Goal: Communication & Community: Connect with others

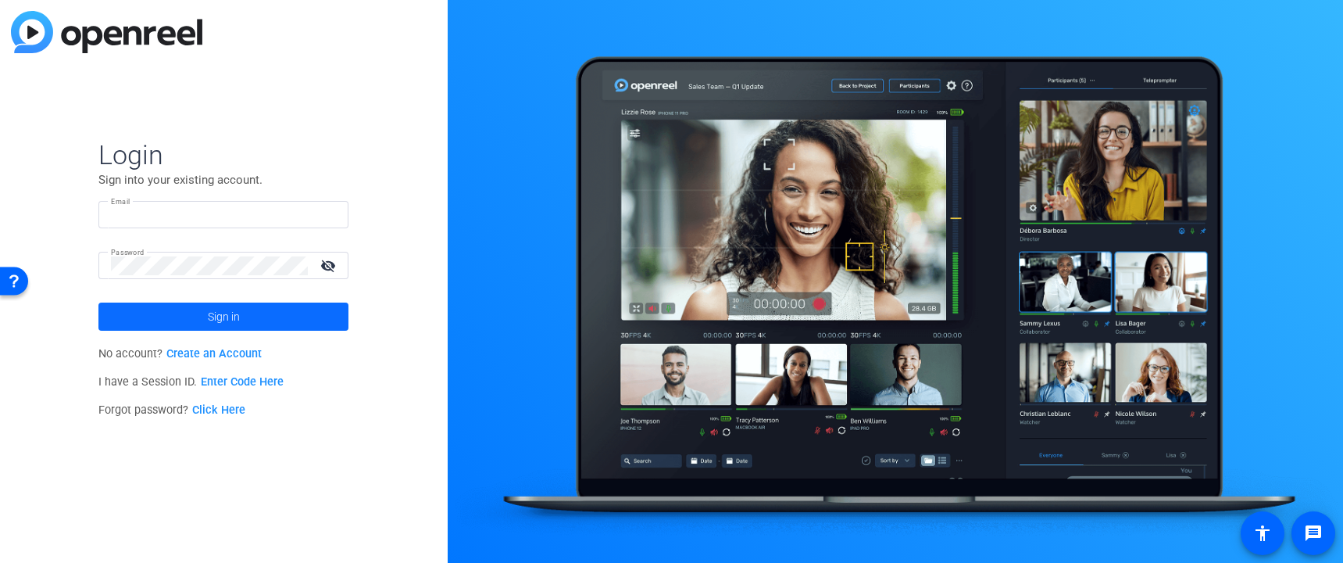
type input "[PERSON_NAME][EMAIL_ADDRESS][DOMAIN_NAME]"
click at [268, 322] on span at bounding box center [223, 317] width 250 height 38
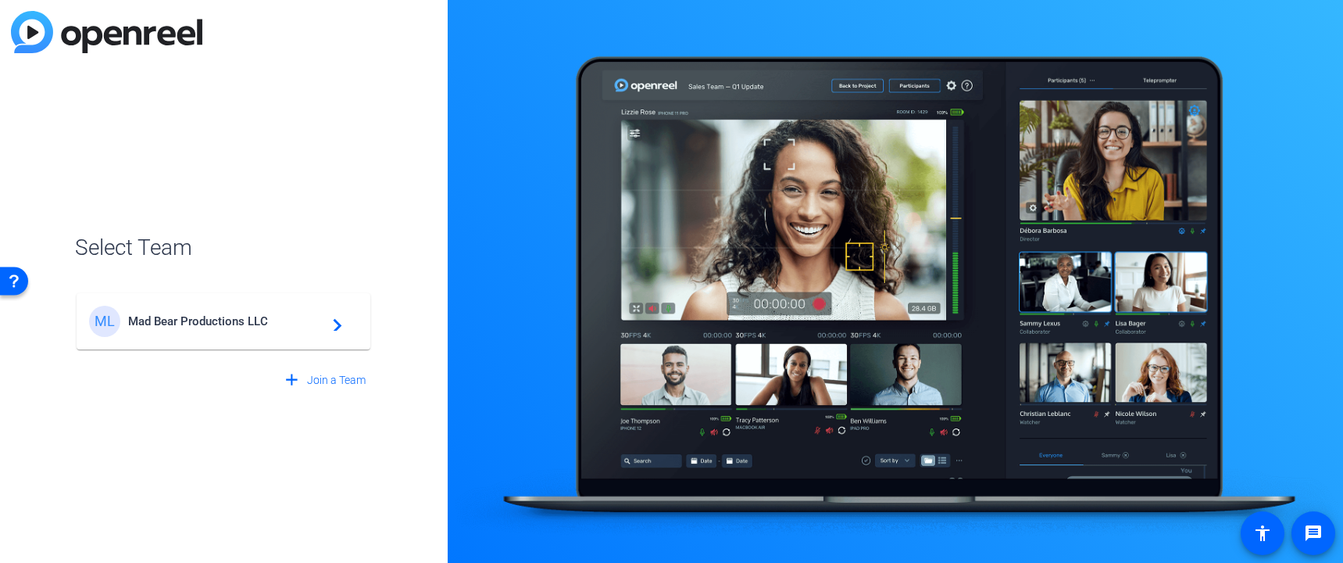
click at [322, 313] on div "ML Mad Bear Productions LLC navigate_next" at bounding box center [223, 321] width 269 height 31
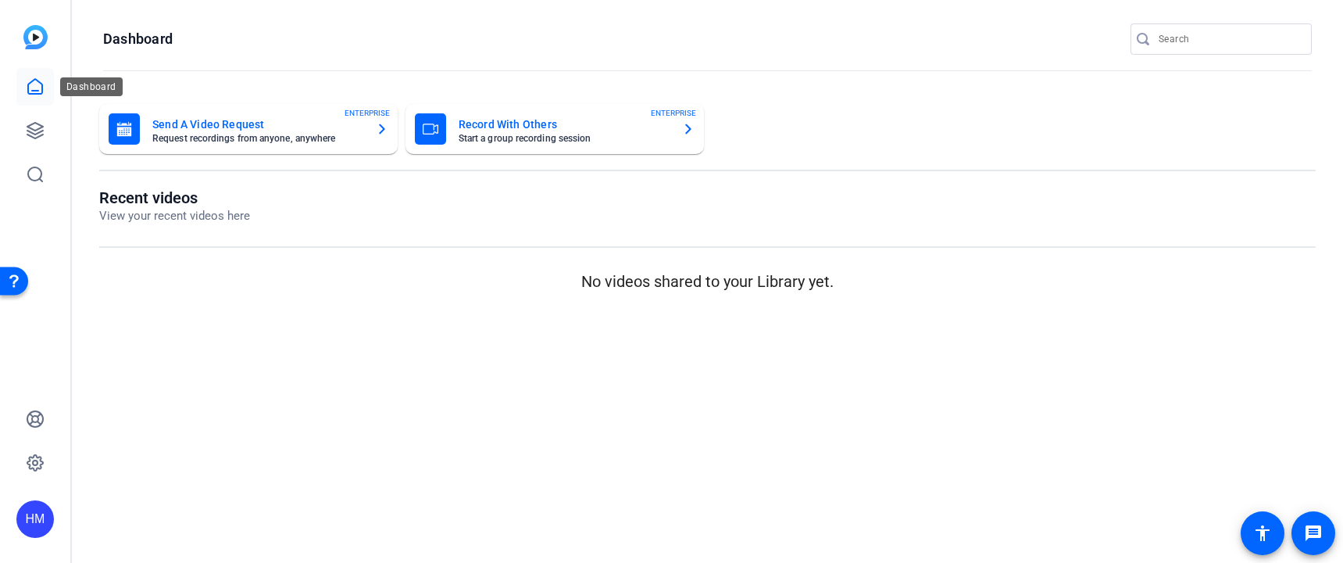
click at [30, 89] on icon at bounding box center [35, 86] width 19 height 19
click at [38, 83] on icon at bounding box center [35, 86] width 19 height 19
click at [38, 90] on icon at bounding box center [35, 86] width 14 height 15
click at [37, 132] on icon at bounding box center [35, 130] width 19 height 19
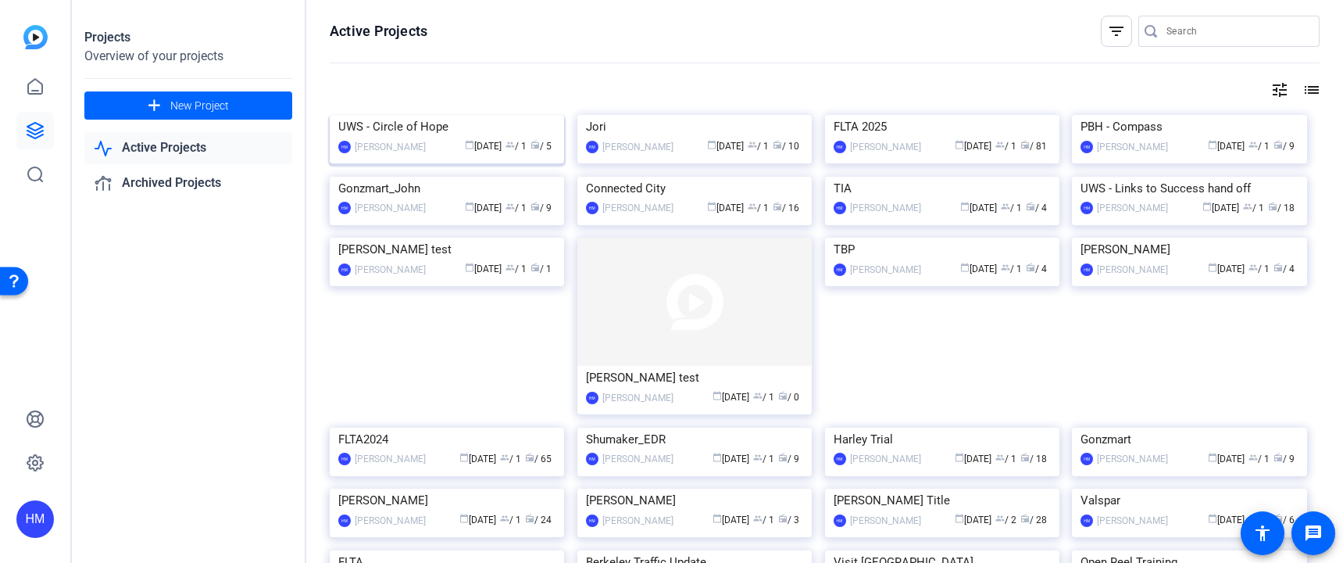
click at [434, 138] on div "UWS - Circle of Hope" at bounding box center [446, 126] width 217 height 23
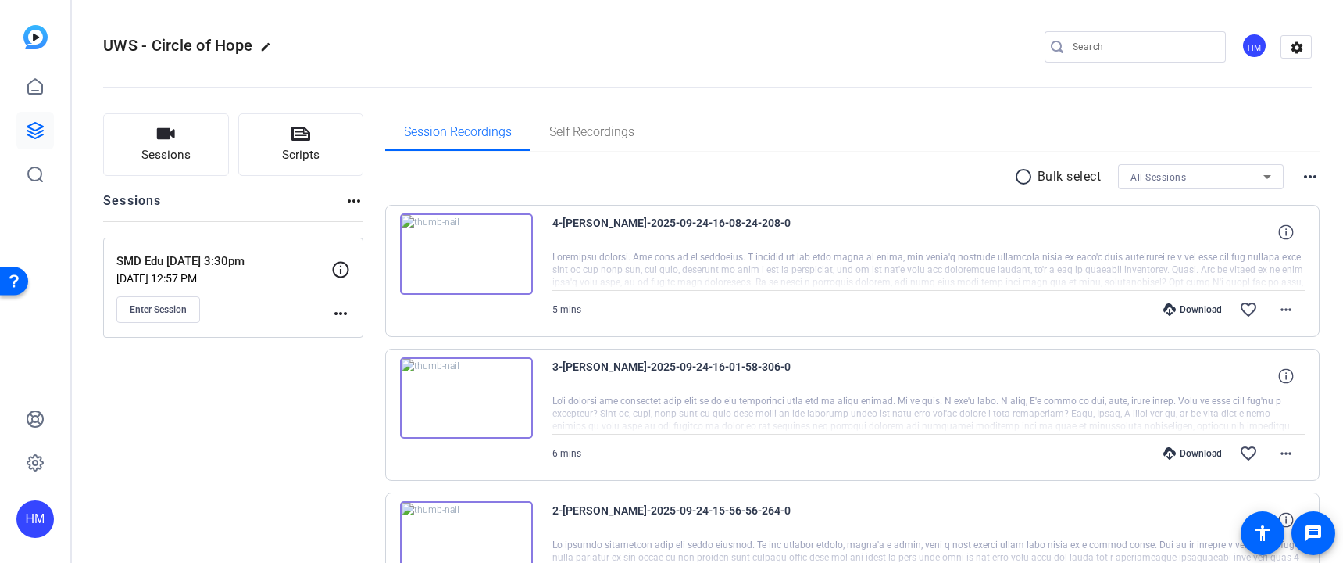
click at [355, 200] on mat-icon "more_horiz" at bounding box center [354, 200] width 19 height 19
click at [184, 154] on div at bounding box center [671, 281] width 1343 height 563
click at [177, 149] on span "Sessions" at bounding box center [165, 155] width 49 height 18
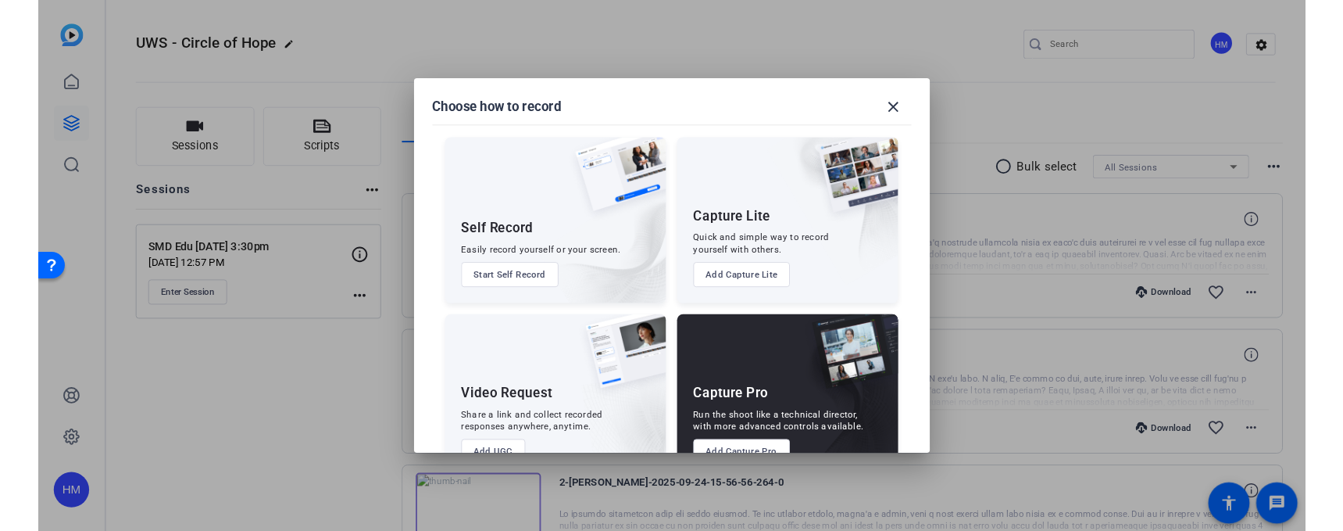
scroll to position [45, 0]
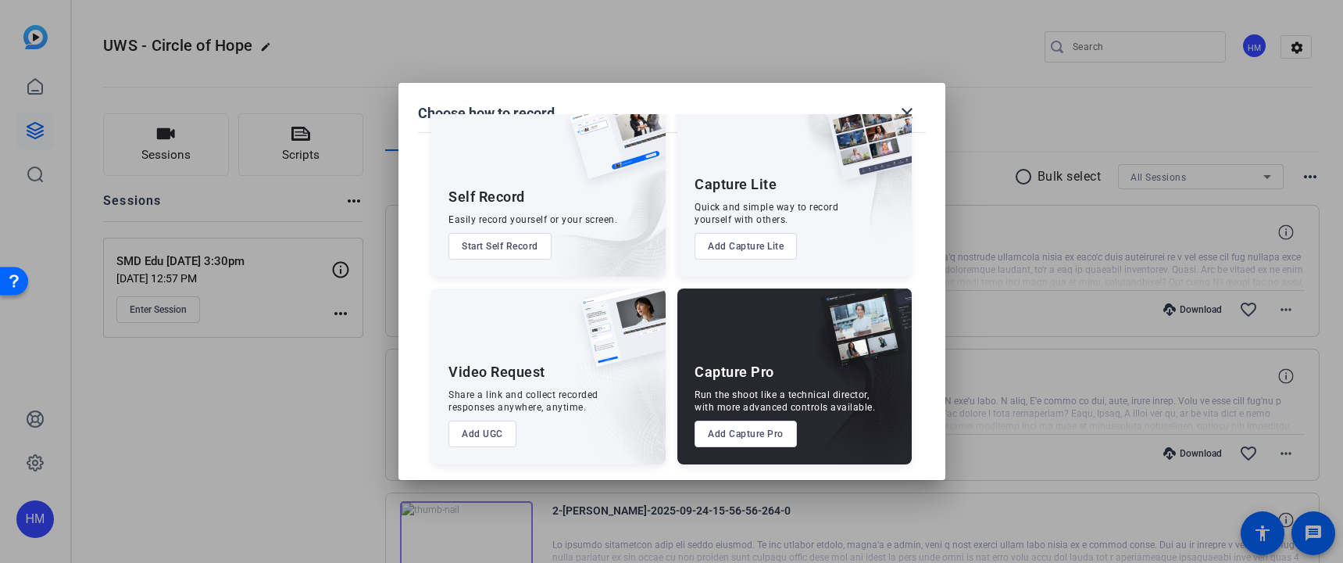
click at [756, 434] on button "Add Capture Pro" at bounding box center [746, 433] width 102 height 27
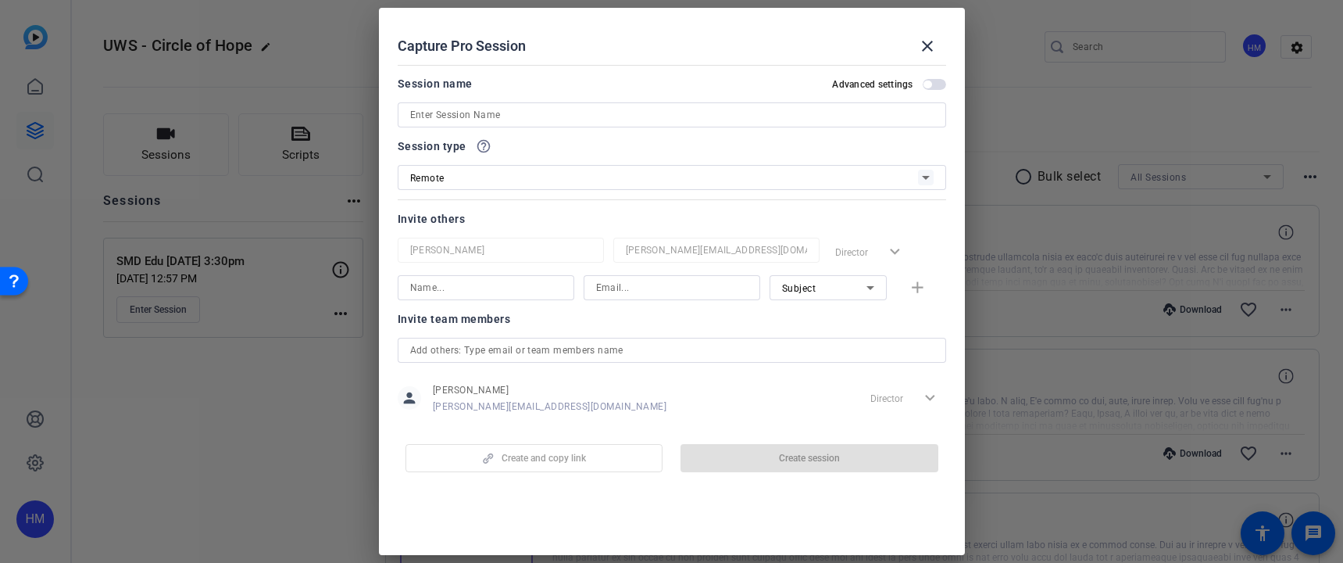
click at [522, 115] on input at bounding box center [672, 114] width 524 height 19
paste input "Bierleys"
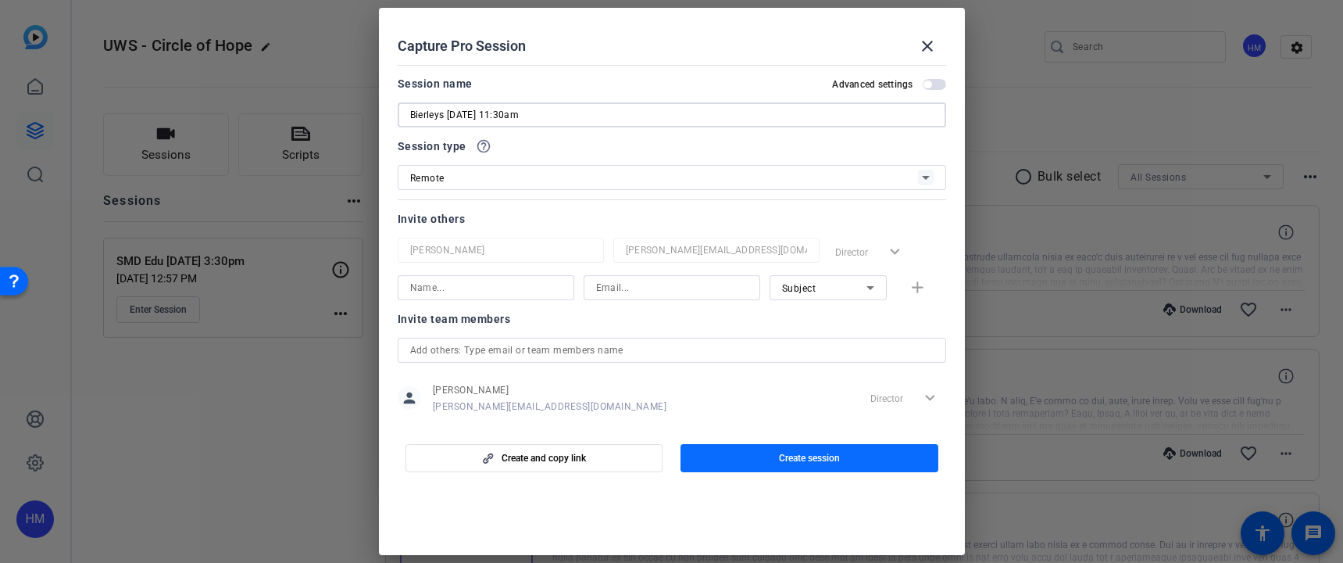
type input "Bierleys [DATE] 11:30am"
click at [862, 457] on span "button" at bounding box center [810, 458] width 258 height 38
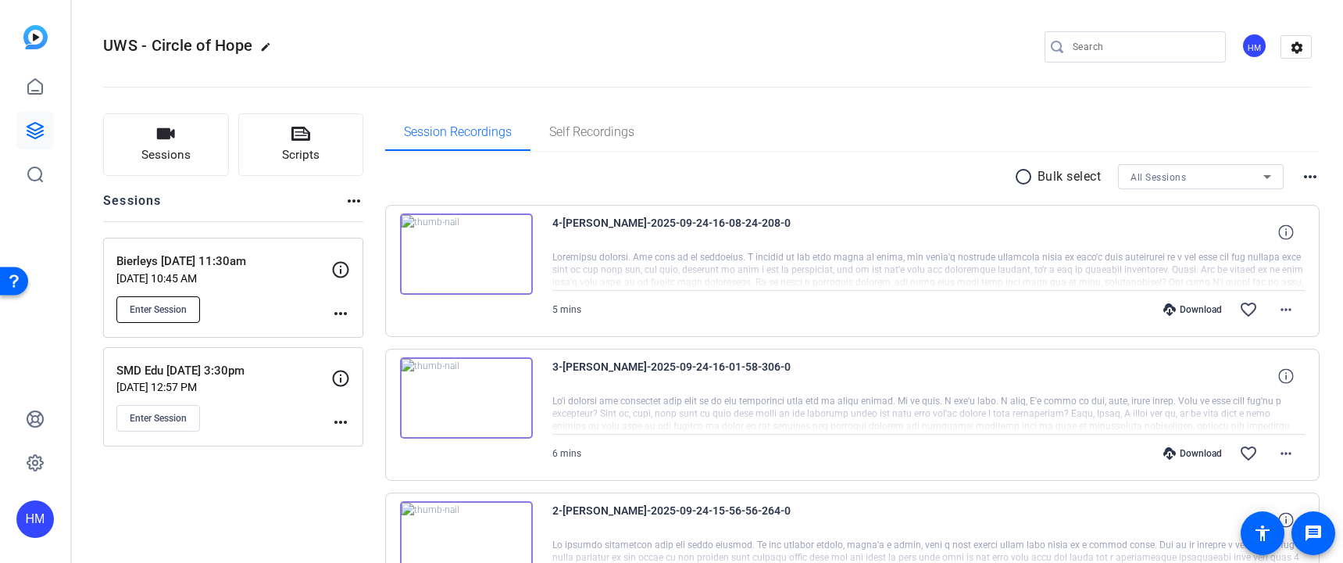
click at [173, 308] on span "Enter Session" at bounding box center [158, 309] width 57 height 13
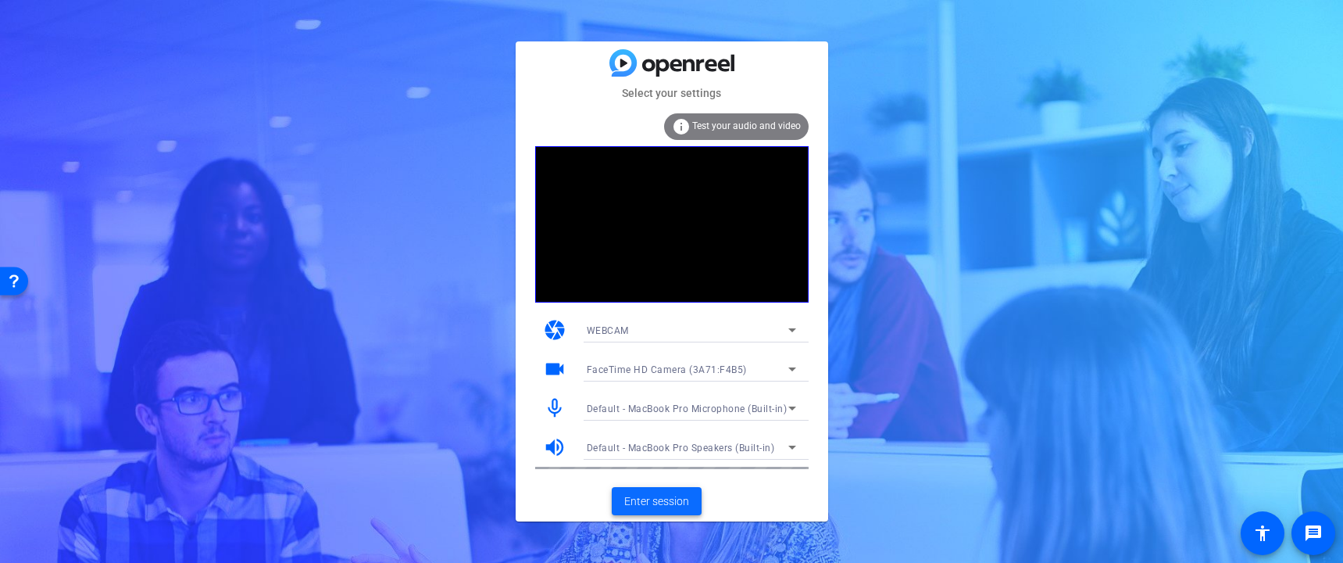
click at [677, 502] on span "Enter session" at bounding box center [656, 501] width 65 height 16
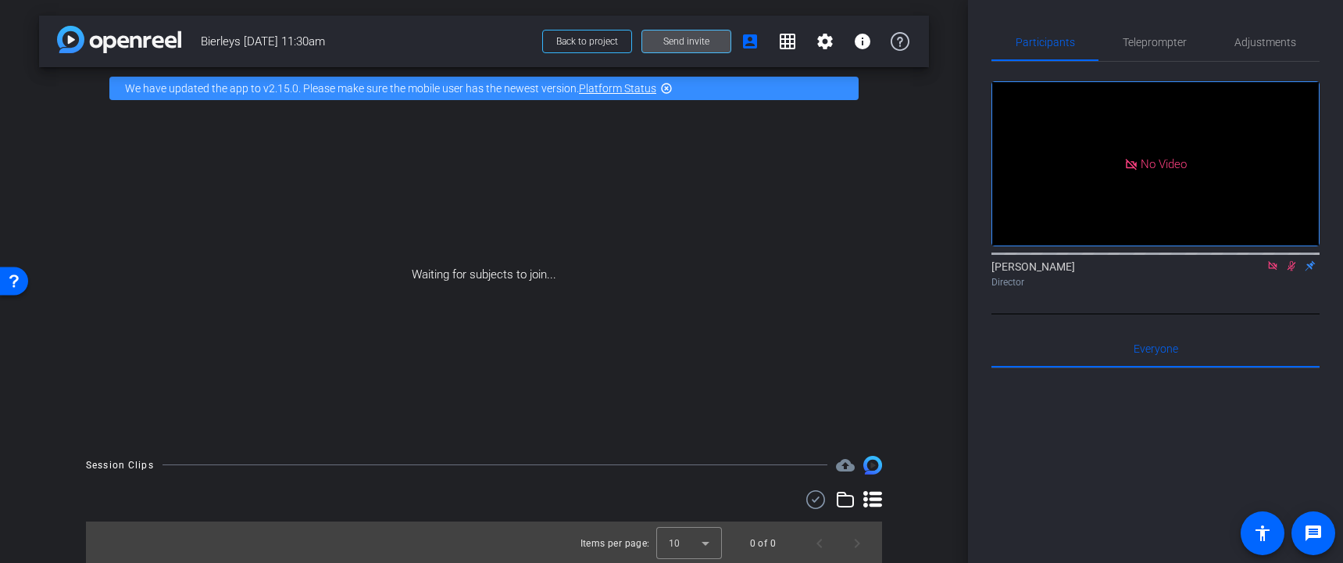
click at [684, 45] on span "Send invite" at bounding box center [686, 41] width 46 height 13
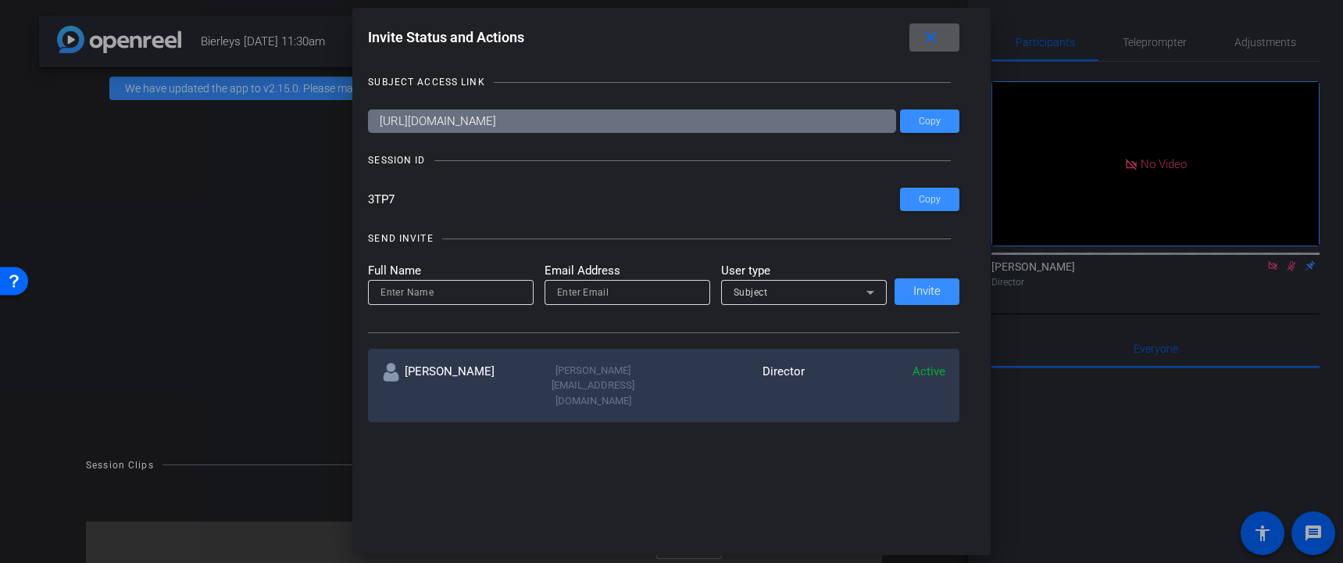
click at [427, 294] on input at bounding box center [451, 292] width 141 height 19
type input "[PERSON_NAME]"
click at [602, 295] on input "email" at bounding box center [627, 292] width 141 height 19
type input "G"
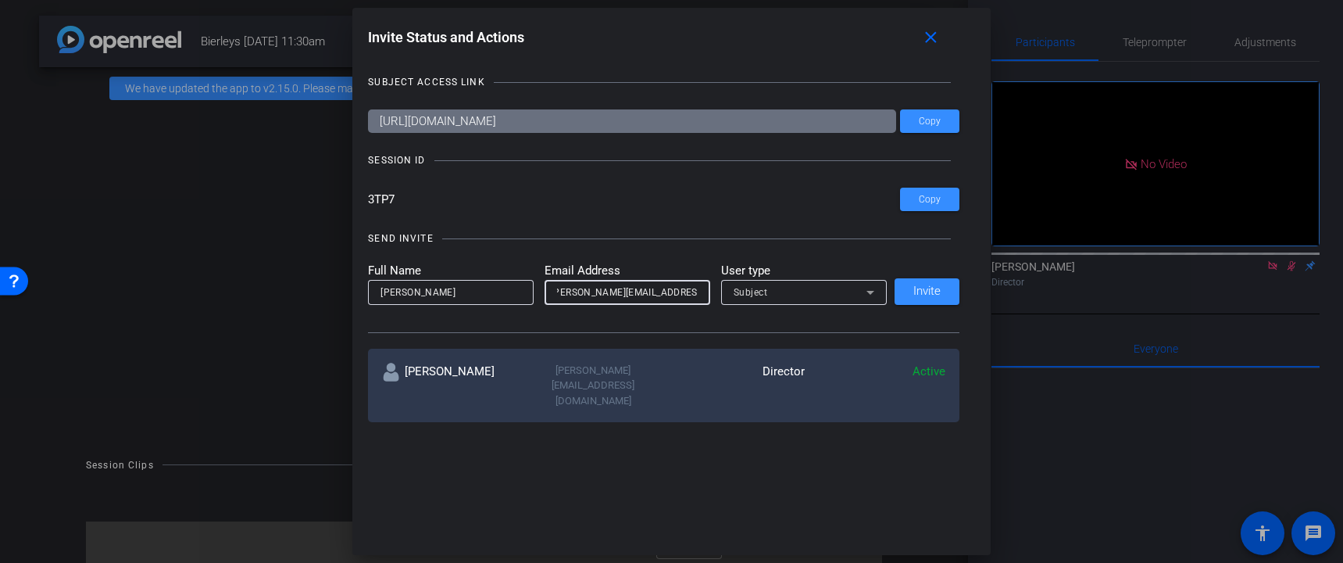
type input "[PERSON_NAME][EMAIL_ADDRESS][DOMAIN_NAME]"
click at [806, 295] on div "Subject" at bounding box center [800, 292] width 133 height 20
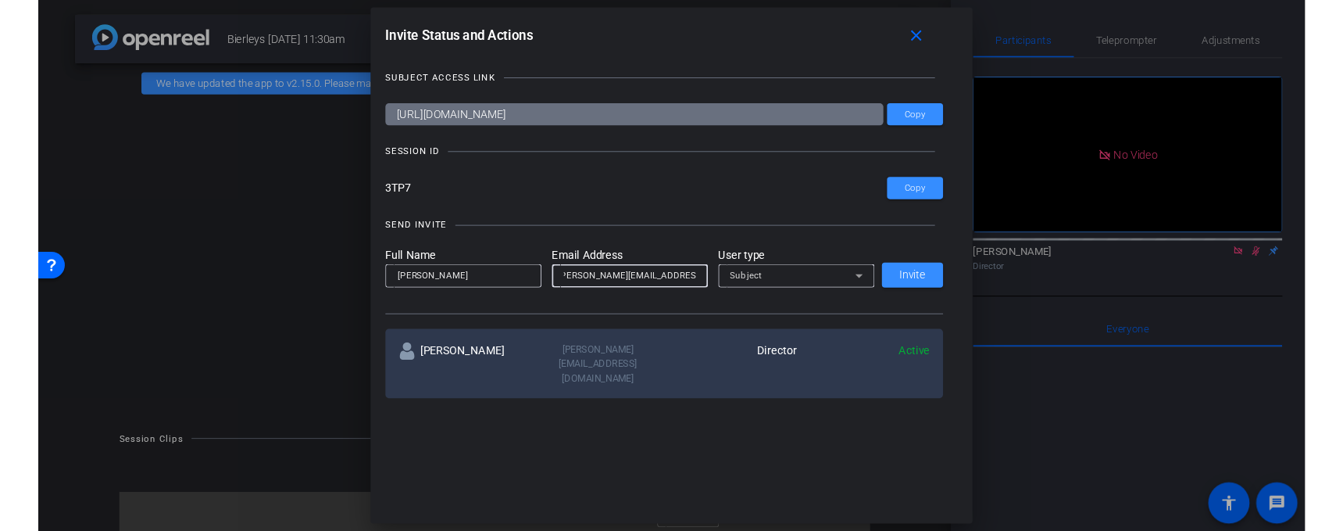
scroll to position [0, 0]
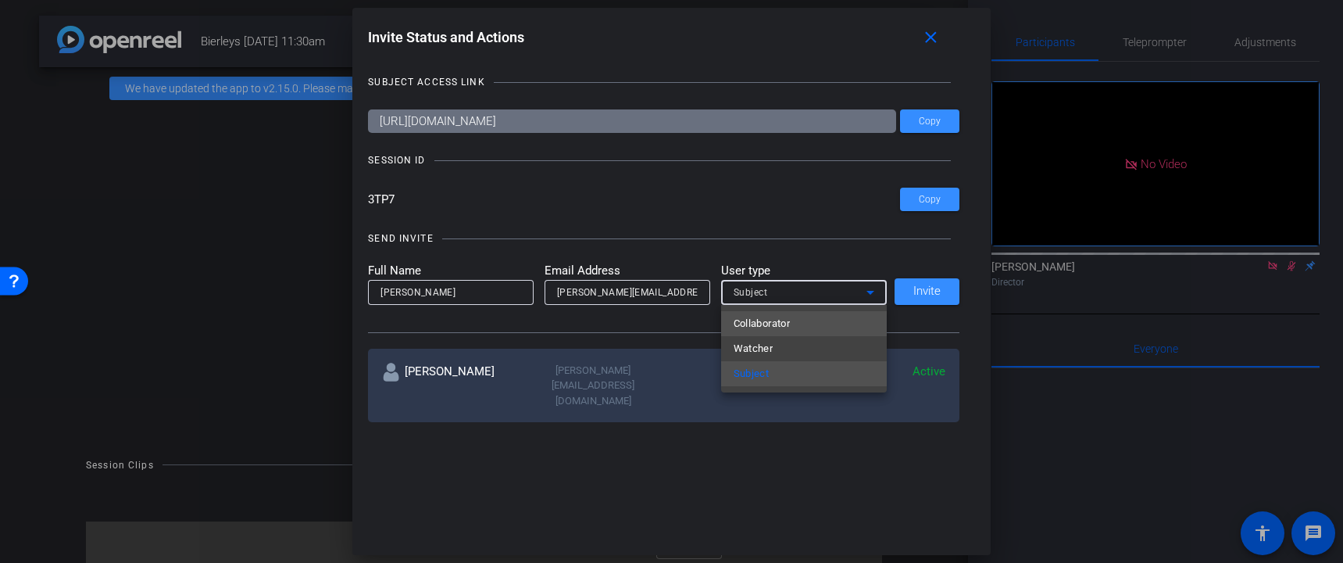
click at [788, 323] on span "Collaborator" at bounding box center [762, 323] width 57 height 19
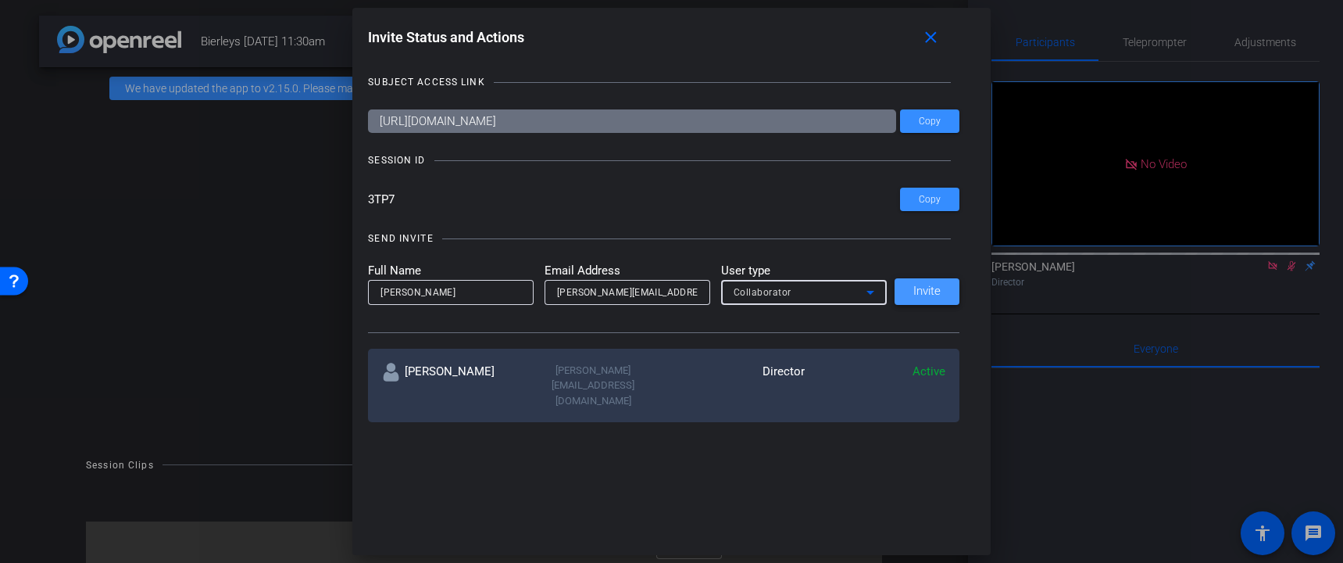
click at [924, 292] on span "Invite" at bounding box center [926, 291] width 27 height 12
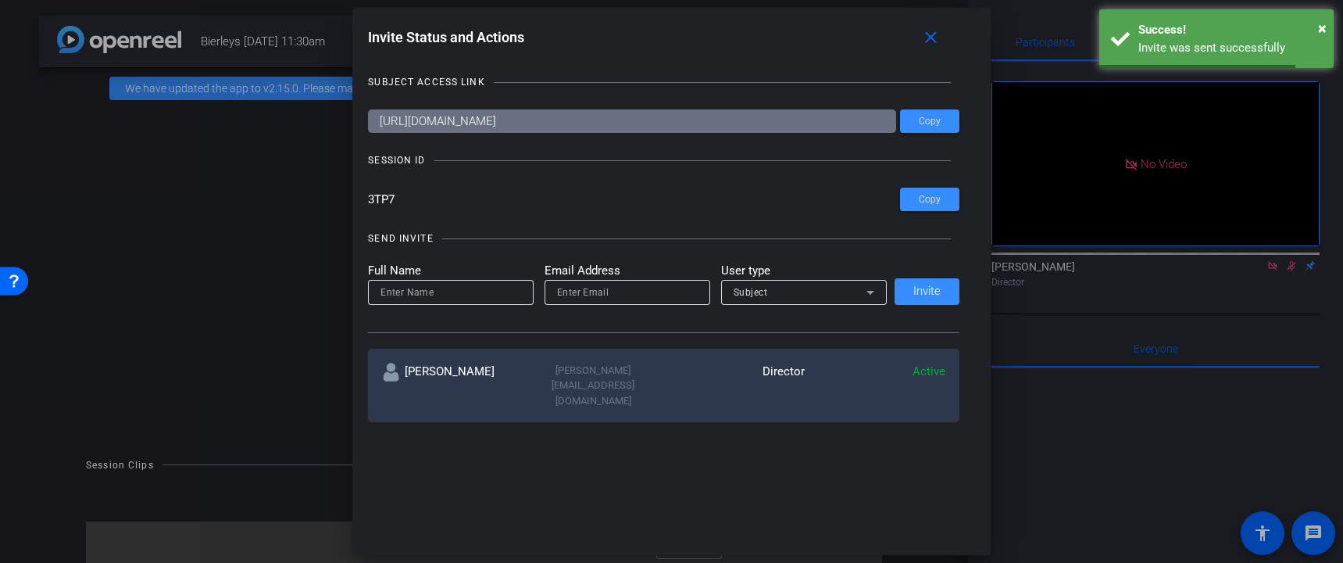
click at [446, 296] on input at bounding box center [451, 292] width 141 height 19
type input "[PERSON_NAME]"
click at [586, 288] on input "email" at bounding box center [627, 292] width 141 height 19
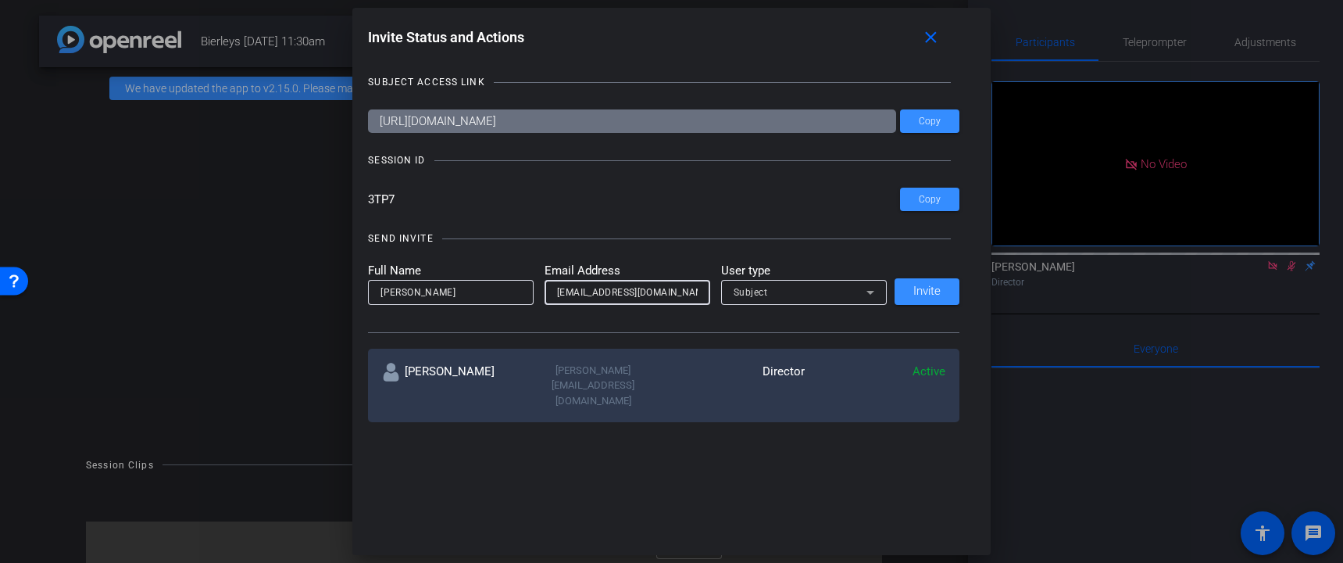
type input "[EMAIL_ADDRESS][DOMAIN_NAME]"
click at [848, 290] on div "Subject" at bounding box center [800, 292] width 133 height 20
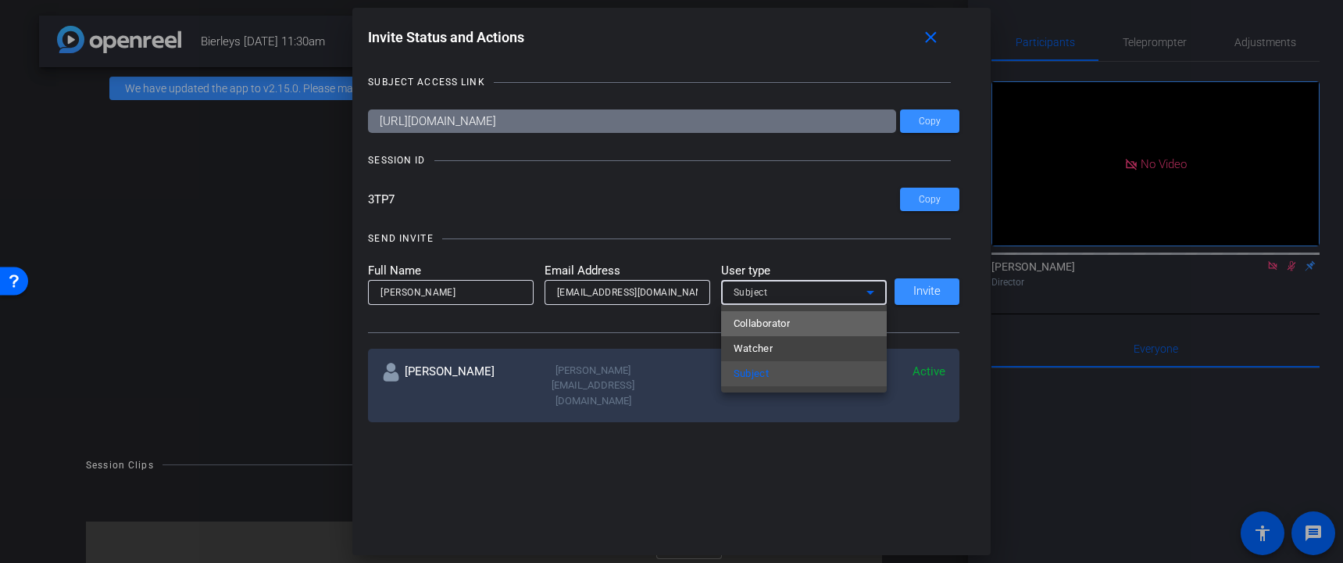
click at [806, 319] on mat-option "Collaborator" at bounding box center [804, 323] width 166 height 25
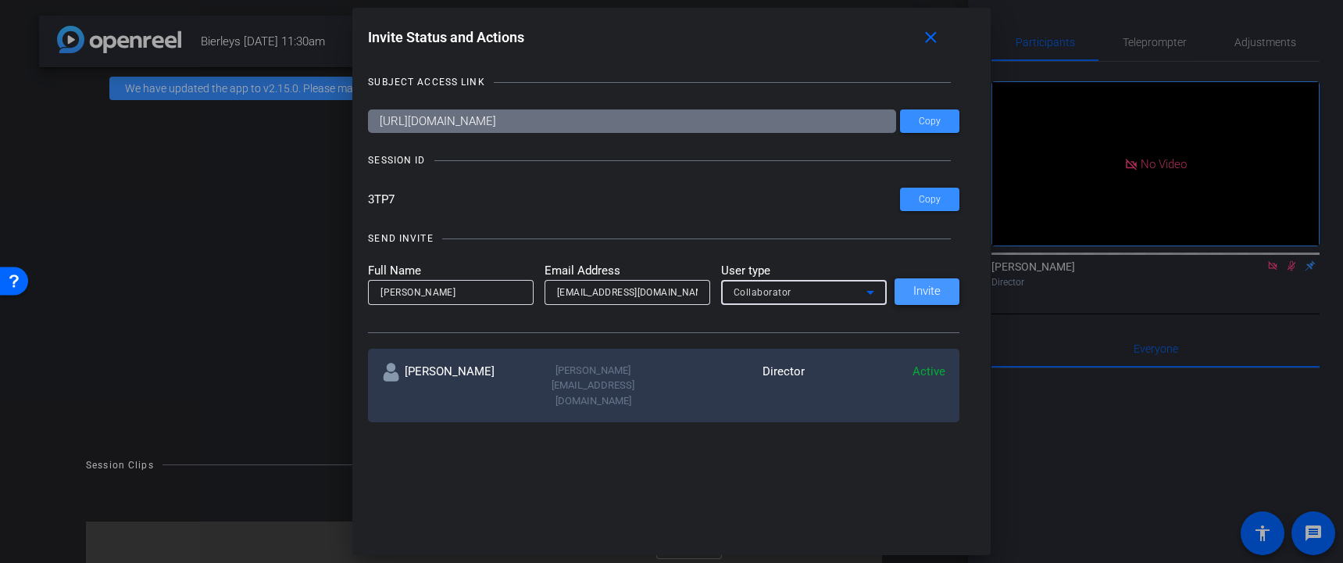
click at [918, 299] on span at bounding box center [927, 292] width 65 height 38
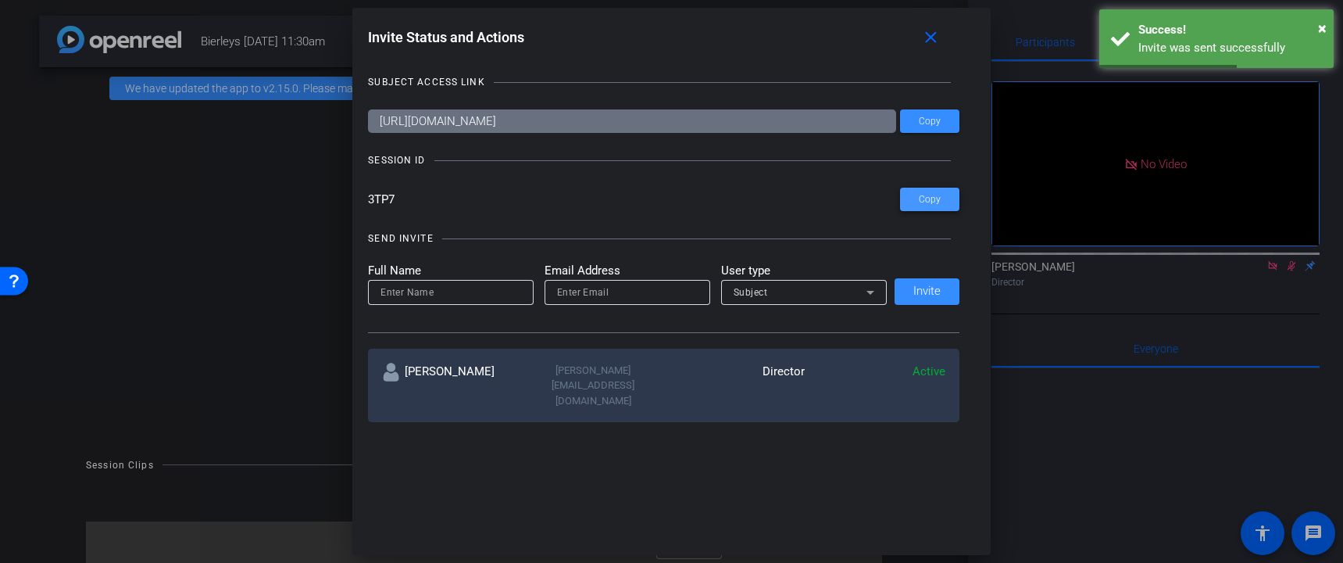
click at [925, 201] on span "Copy" at bounding box center [930, 200] width 22 height 12
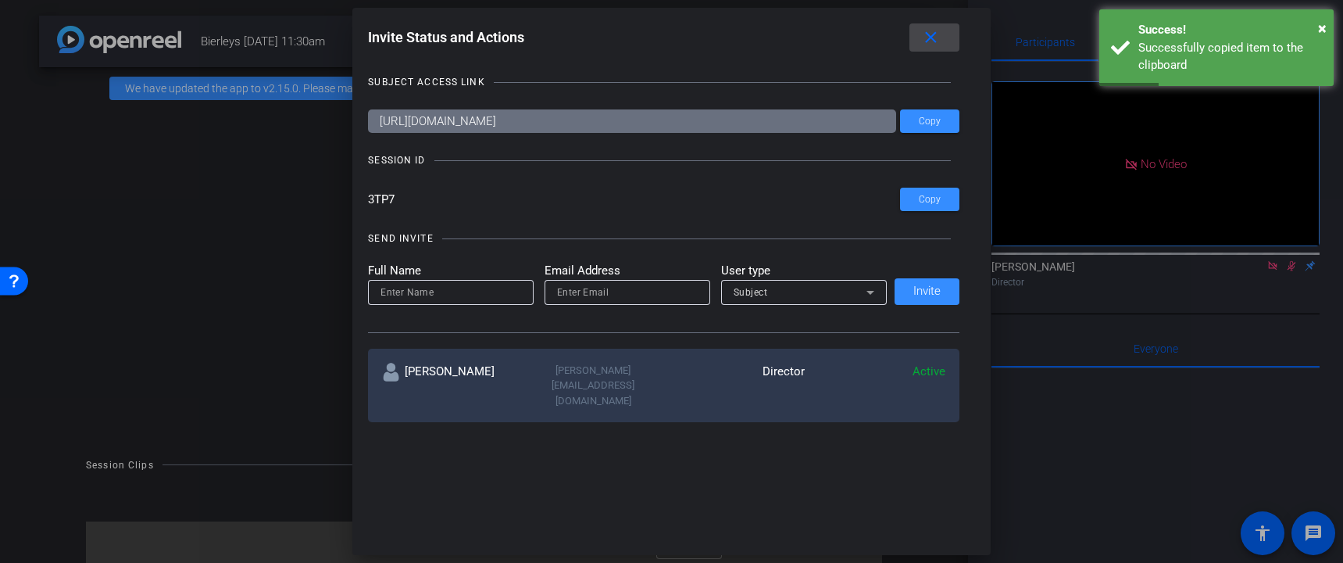
click at [924, 35] on mat-icon "close" at bounding box center [931, 38] width 20 height 20
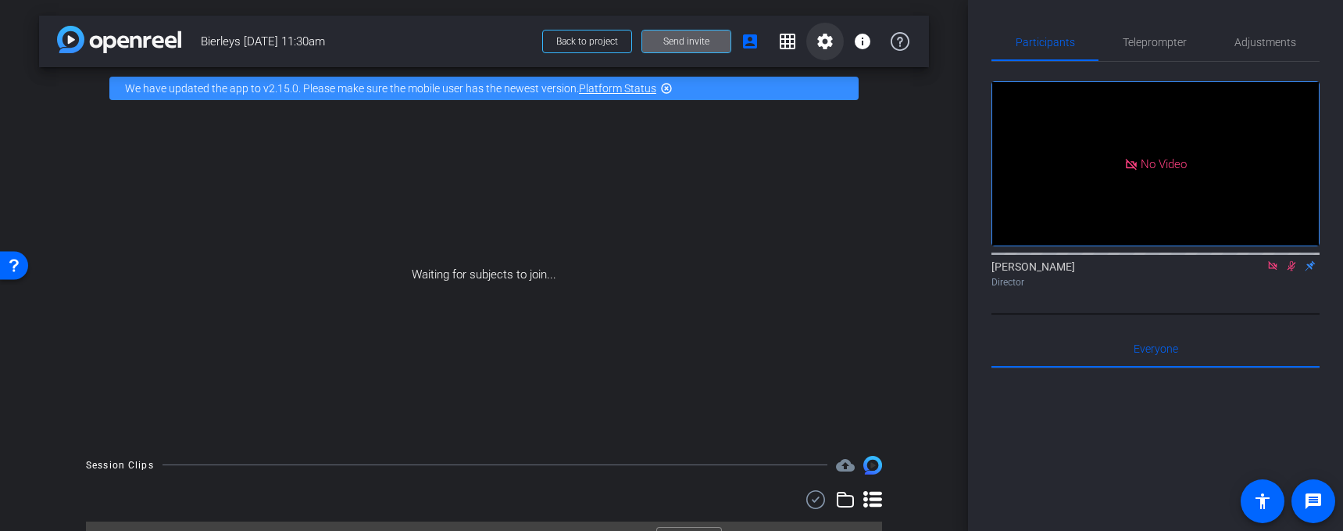
click at [828, 45] on mat-icon "settings" at bounding box center [825, 41] width 19 height 19
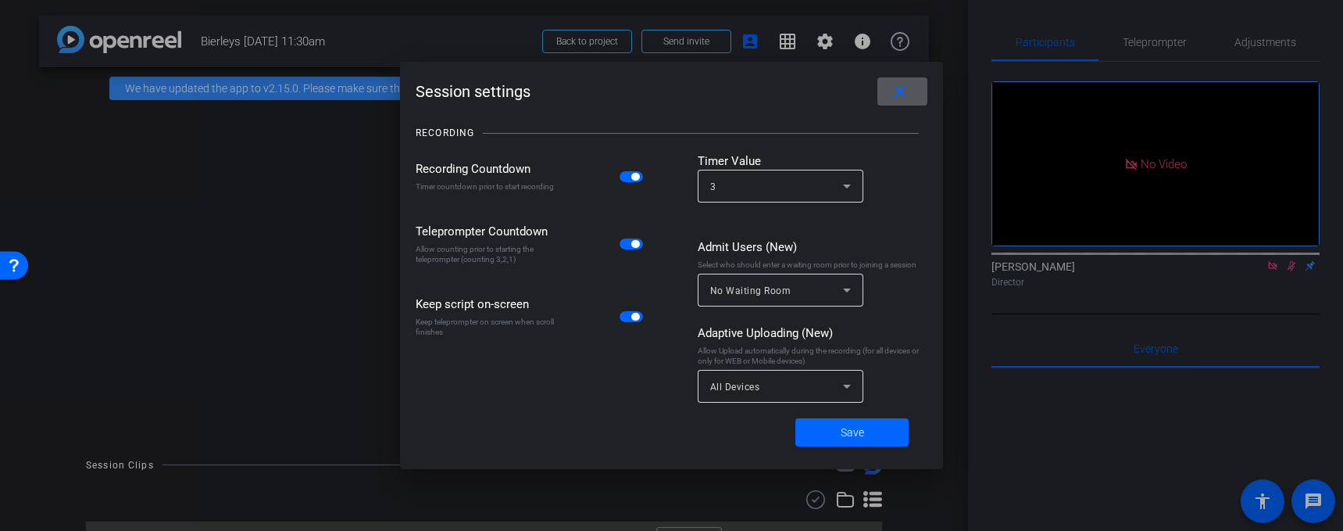
click at [909, 88] on span at bounding box center [903, 92] width 50 height 38
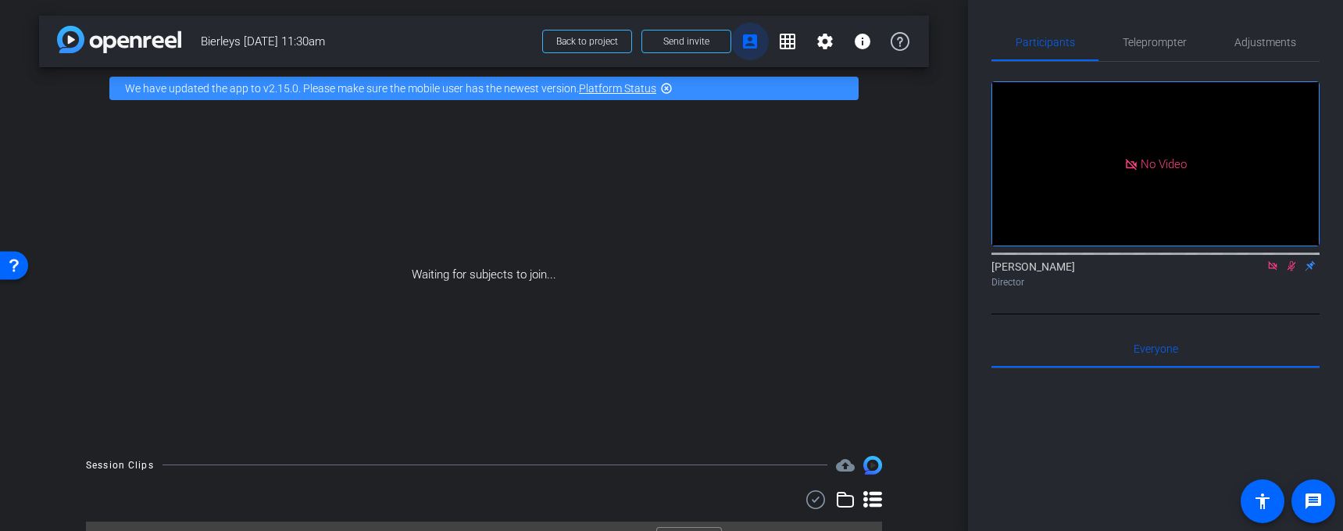
click at [754, 45] on mat-icon "account_box" at bounding box center [750, 41] width 19 height 19
click at [704, 44] on span "Send invite" at bounding box center [686, 41] width 46 height 13
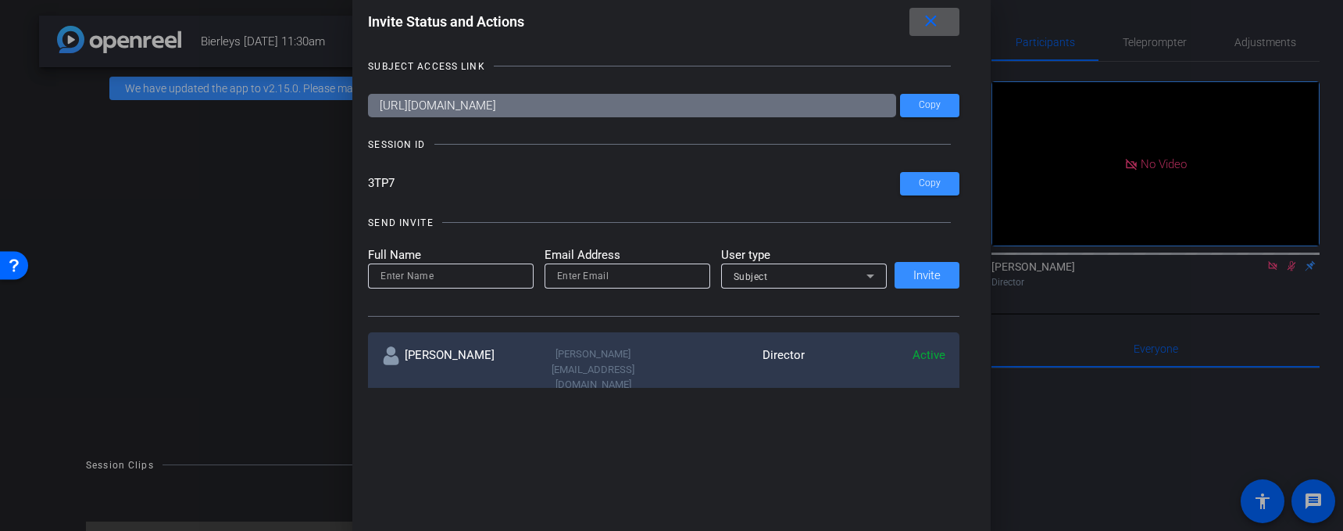
click at [944, 16] on span at bounding box center [935, 22] width 50 height 38
